Goal: Transaction & Acquisition: Purchase product/service

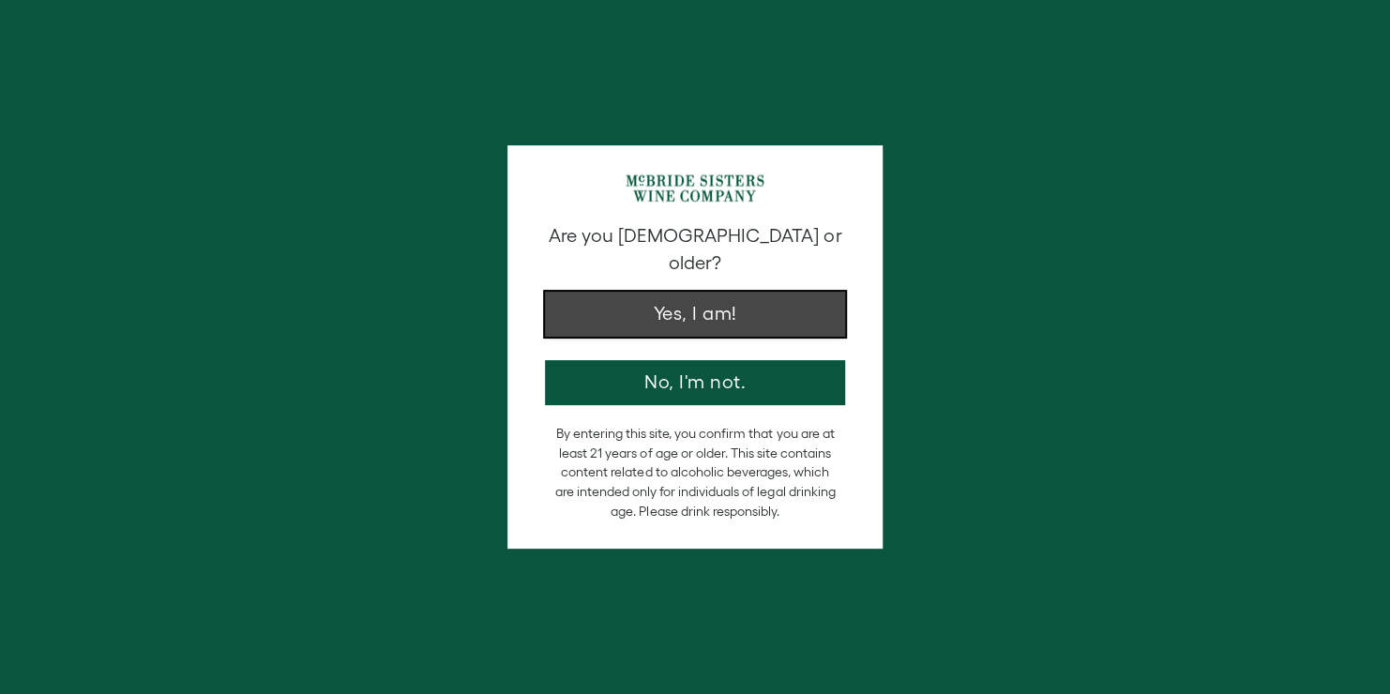
click at [728, 292] on button "Yes, I am!" at bounding box center [695, 314] width 300 height 45
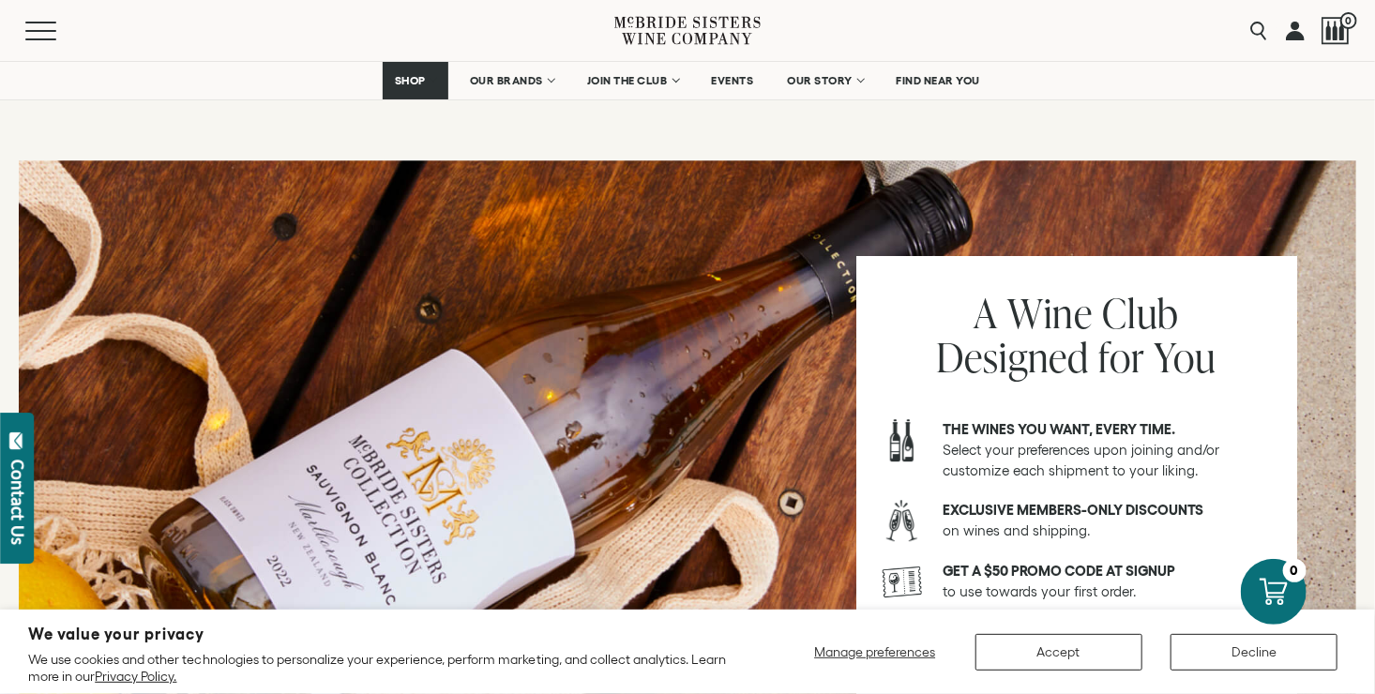
scroll to position [2344, 0]
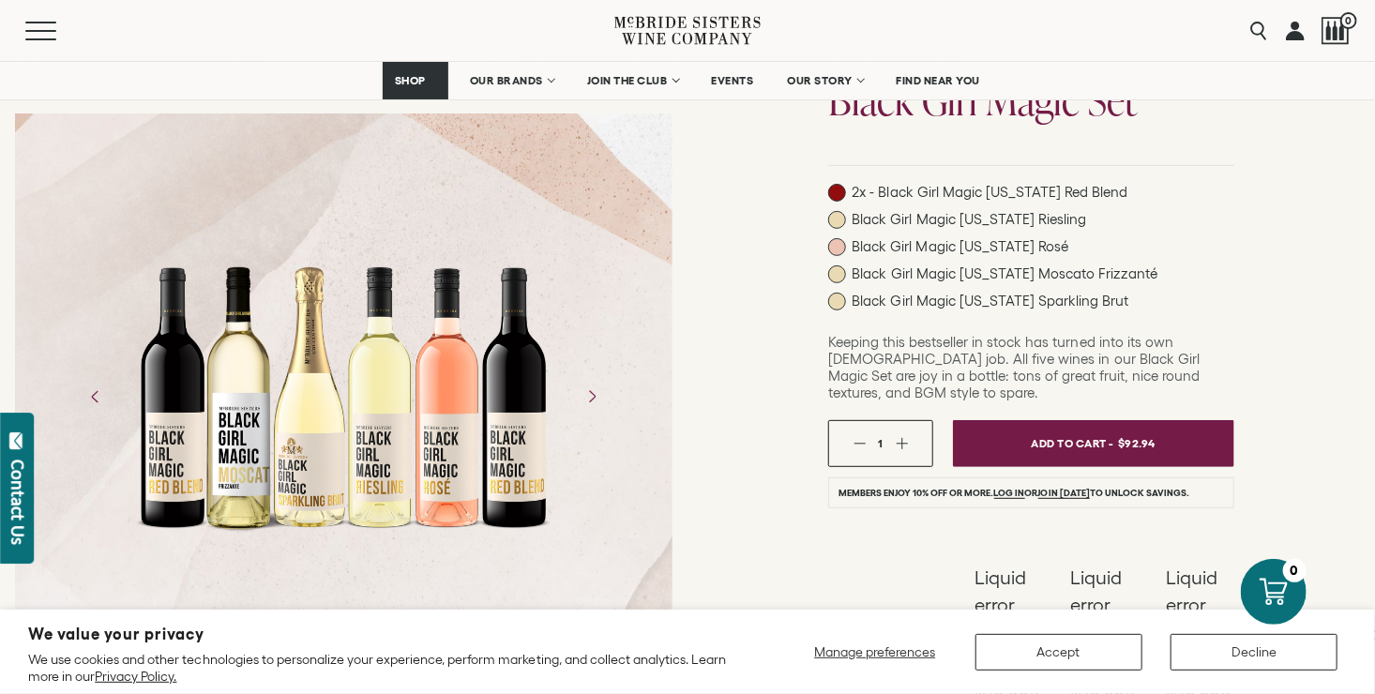
scroll to position [281, 0]
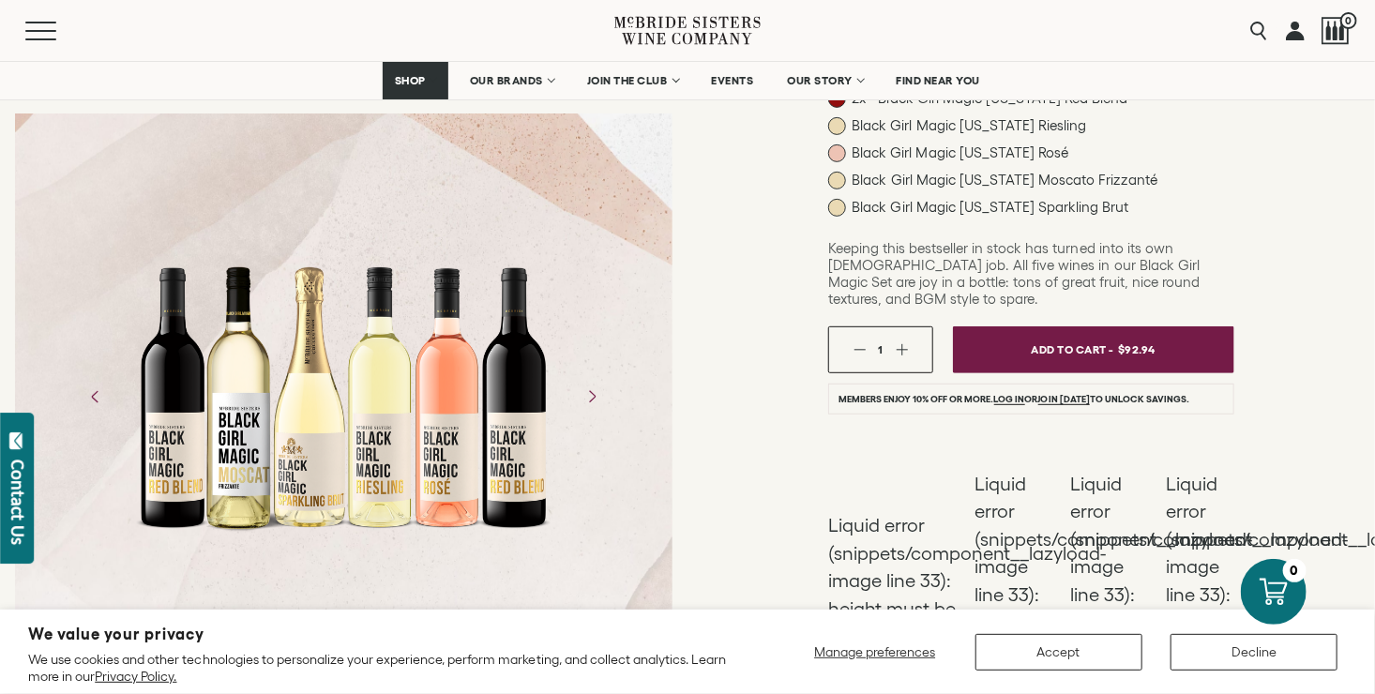
click at [828, 135] on span at bounding box center [837, 126] width 18 height 18
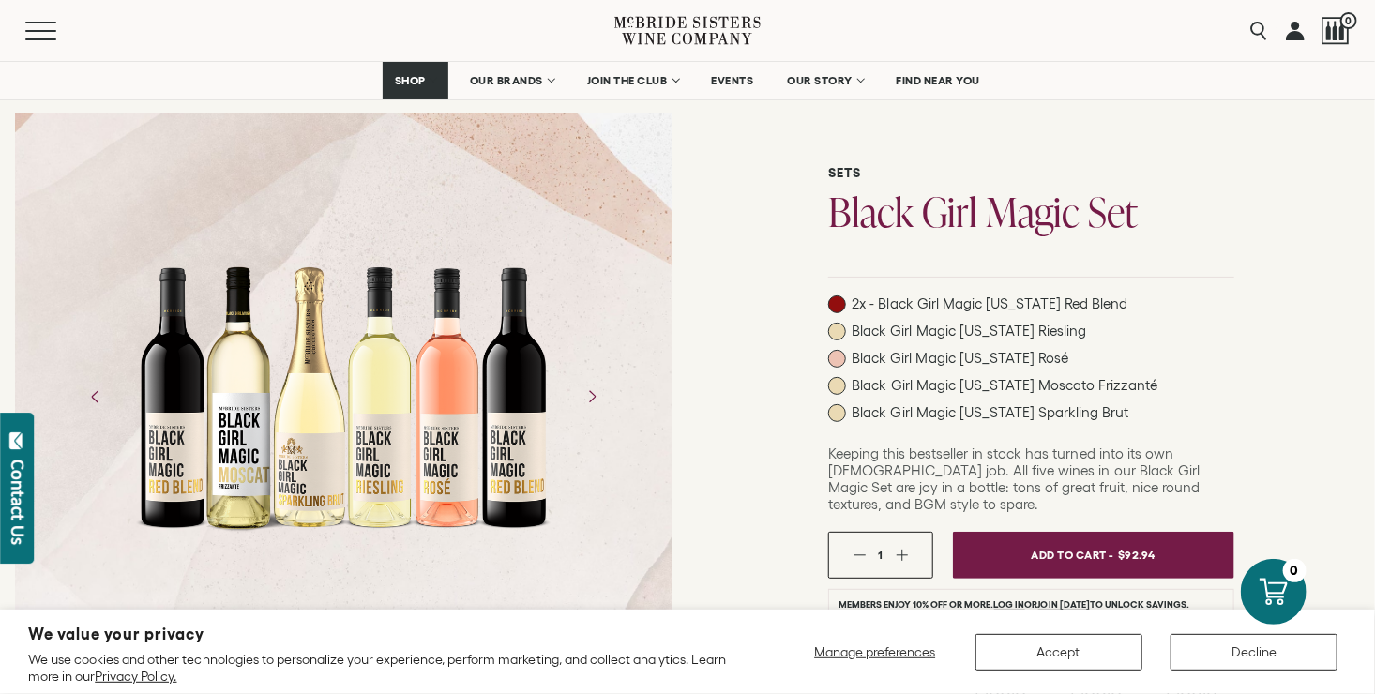
scroll to position [0, 0]
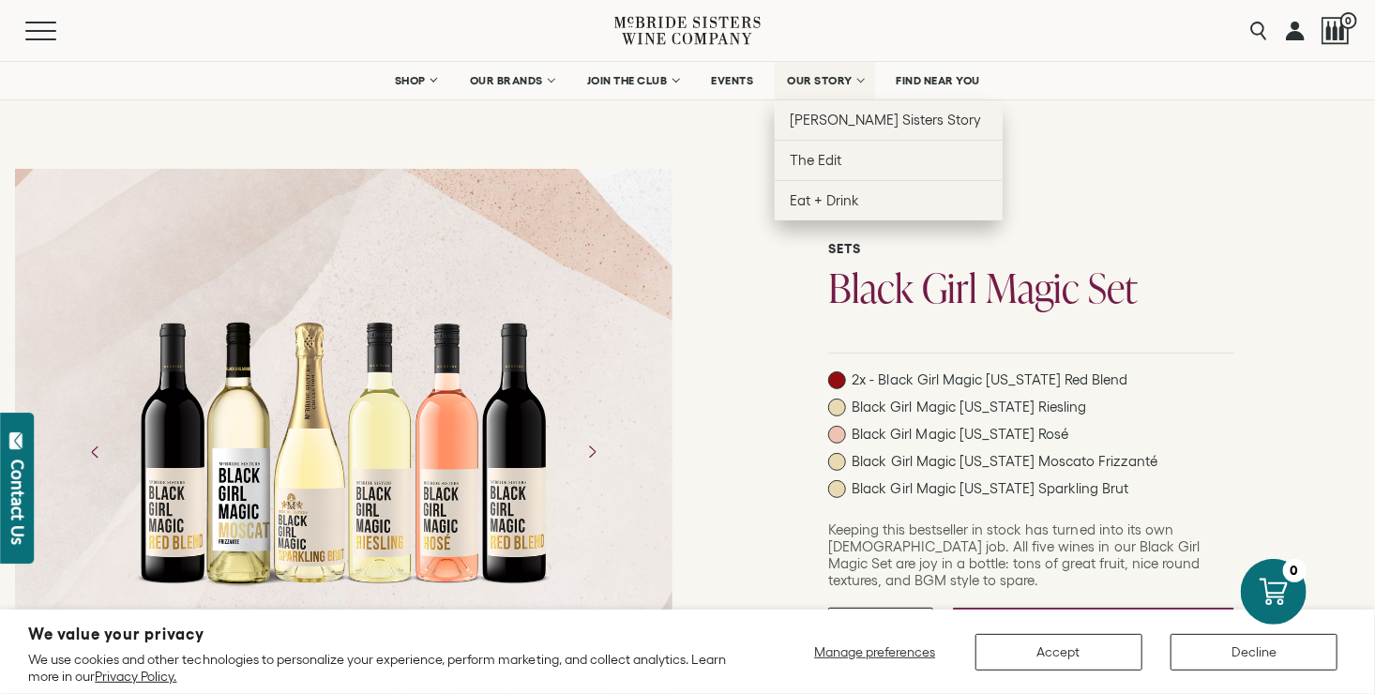
click at [833, 92] on link "OUR STORY" at bounding box center [825, 81] width 100 height 38
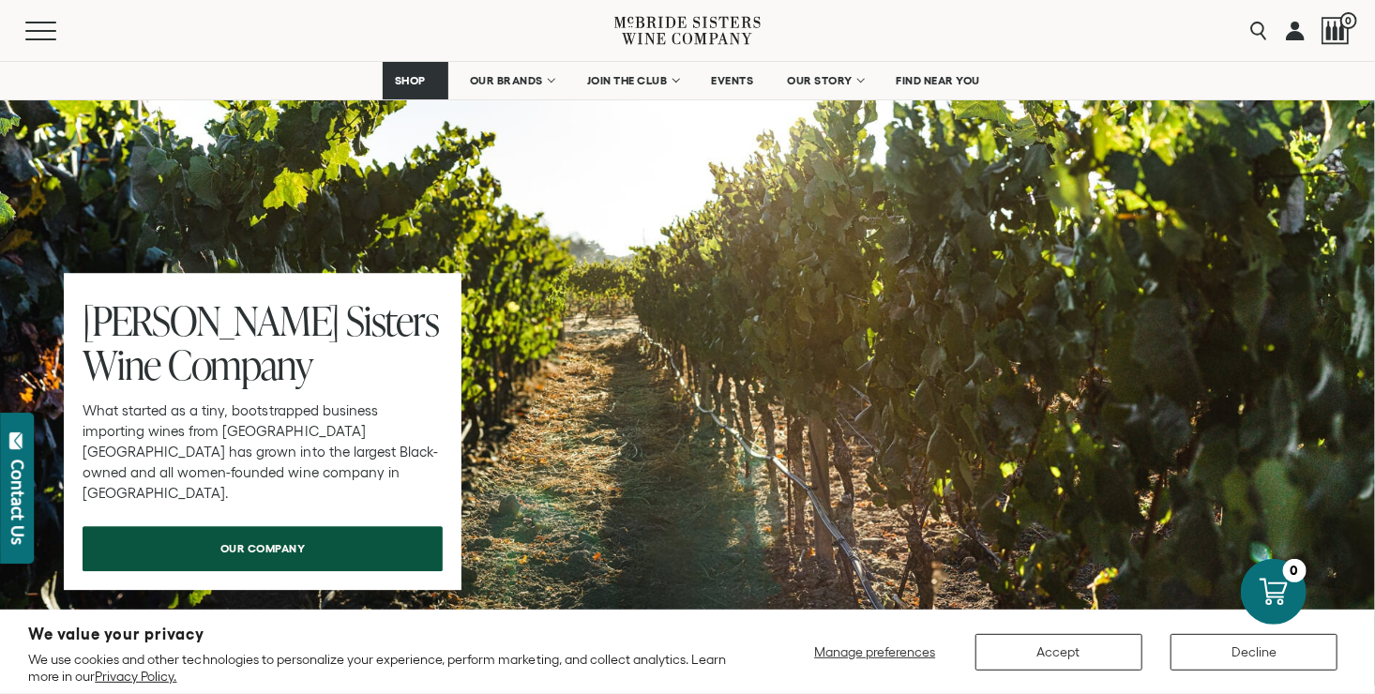
scroll to position [5814, 0]
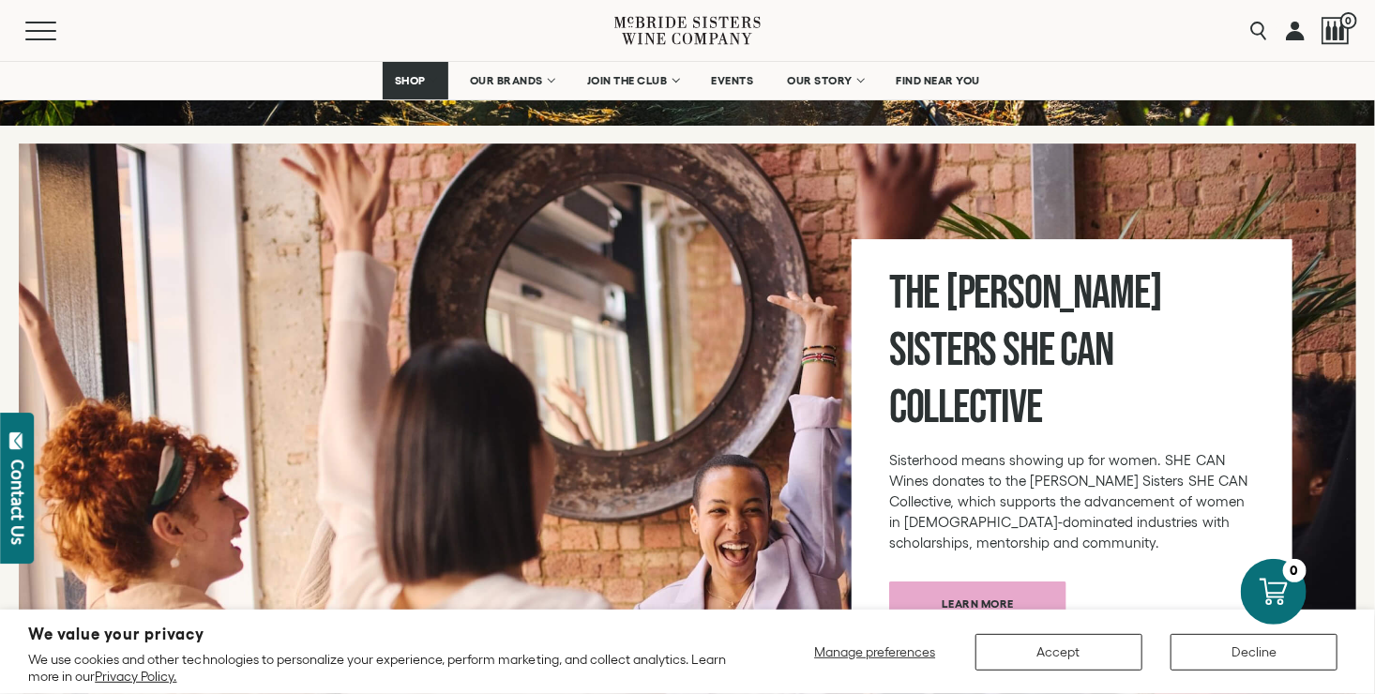
scroll to position [6374, 0]
